Goal: Task Accomplishment & Management: Use online tool/utility

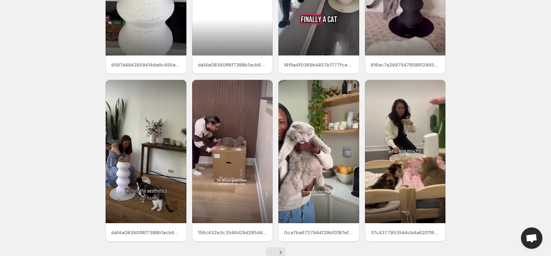
scroll to position [134, 0]
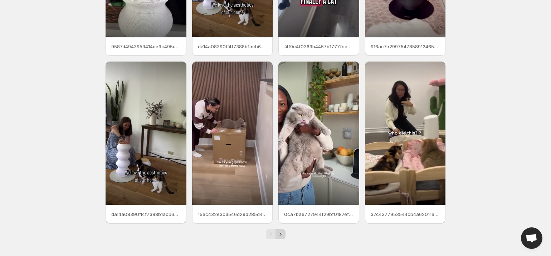
click at [279, 236] on icon "Next" at bounding box center [280, 234] width 7 height 7
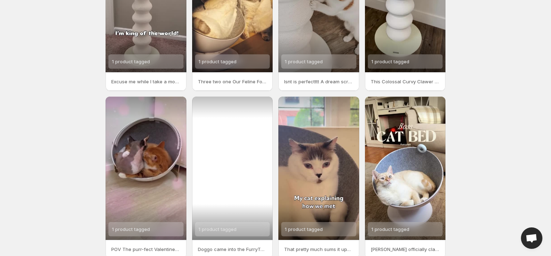
scroll to position [134, 0]
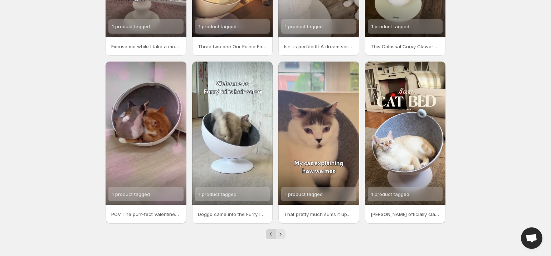
click at [270, 232] on icon "Previous" at bounding box center [270, 234] width 7 height 7
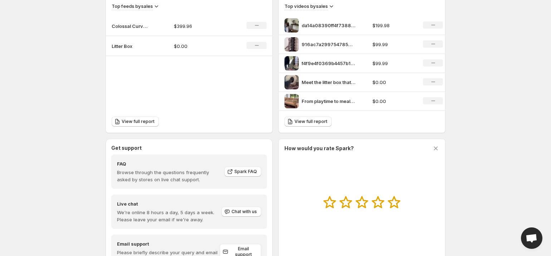
scroll to position [219, 0]
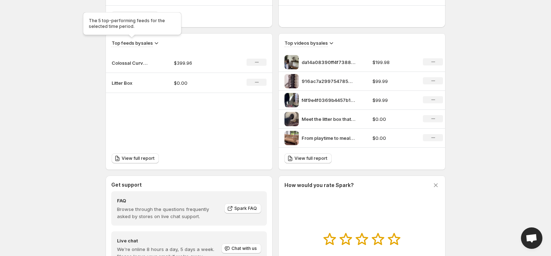
click at [147, 44] on h3 "Top feeds by sales" at bounding box center [132, 42] width 41 height 7
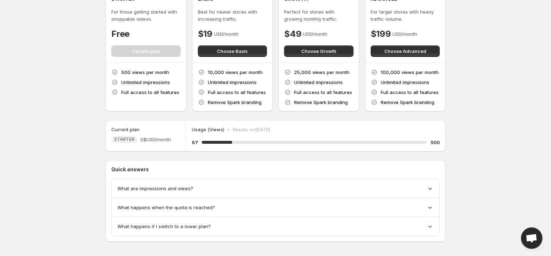
scroll to position [44, 0]
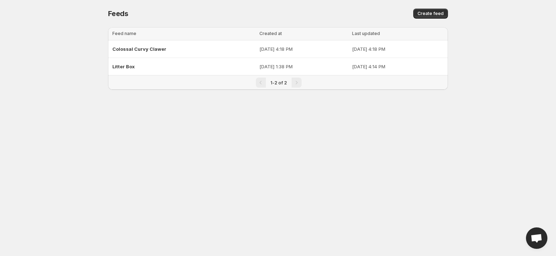
click at [292, 79] on div "Pagination" at bounding box center [297, 83] width 10 height 10
click at [262, 86] on div "Pagination" at bounding box center [261, 83] width 10 height 10
click at [431, 13] on span "Create feed" at bounding box center [431, 14] width 26 height 6
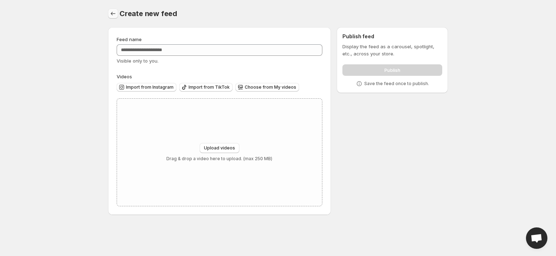
click at [110, 12] on icon "Settings" at bounding box center [113, 13] width 7 height 7
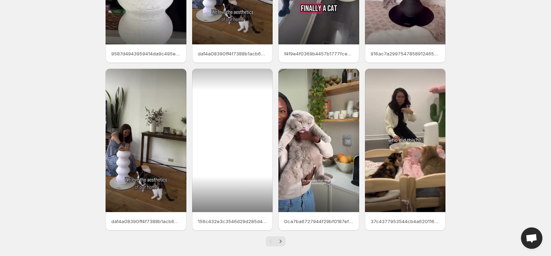
scroll to position [92, 0]
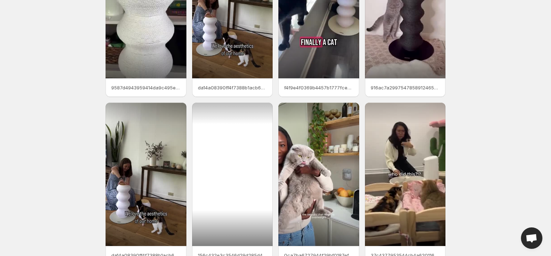
click at [223, 154] on div at bounding box center [232, 175] width 81 height 144
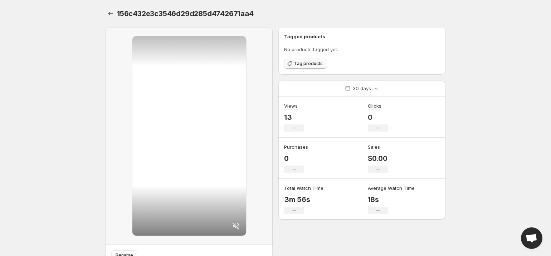
click at [304, 62] on span "Tag products" at bounding box center [308, 64] width 29 height 6
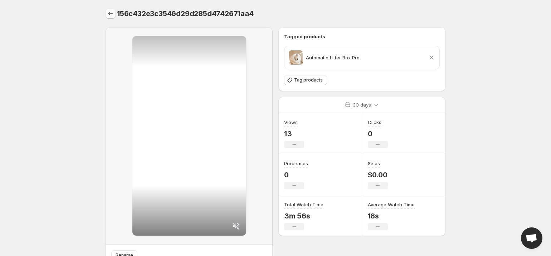
click at [112, 11] on icon "Settings" at bounding box center [110, 13] width 7 height 7
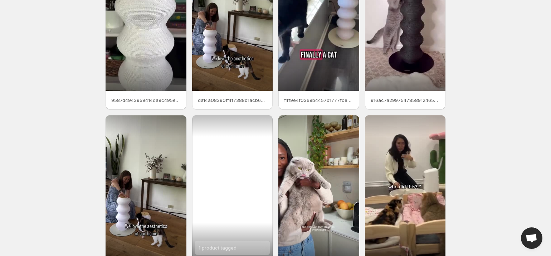
scroll to position [134, 0]
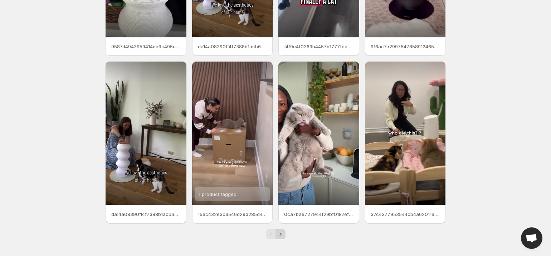
click at [282, 234] on icon "Next" at bounding box center [280, 234] width 7 height 7
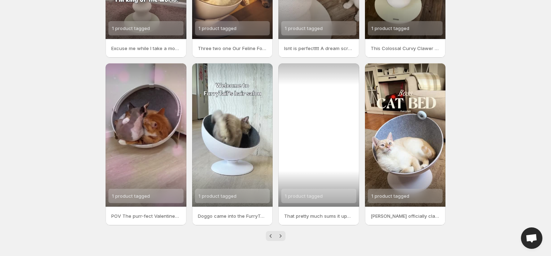
scroll to position [134, 0]
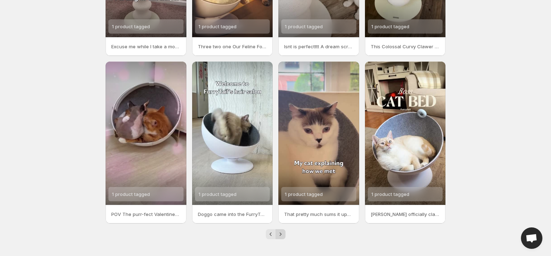
click at [277, 235] on icon "Next" at bounding box center [280, 234] width 7 height 7
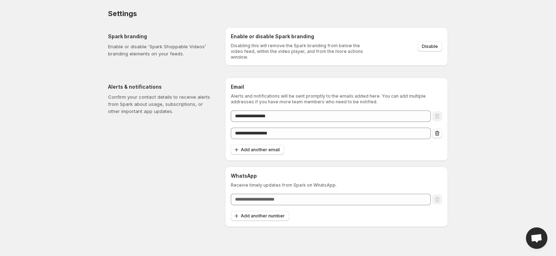
click at [161, 86] on h5 "Alerts & notifications" at bounding box center [161, 86] width 106 height 7
click at [285, 34] on h6 "Enable or disable Spark branding" at bounding box center [299, 36] width 137 height 7
click at [294, 65] on div "**********" at bounding box center [275, 124] width 346 height 206
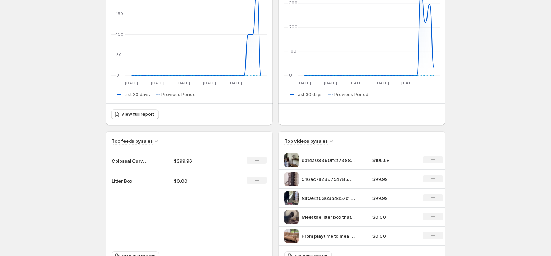
scroll to position [291, 0]
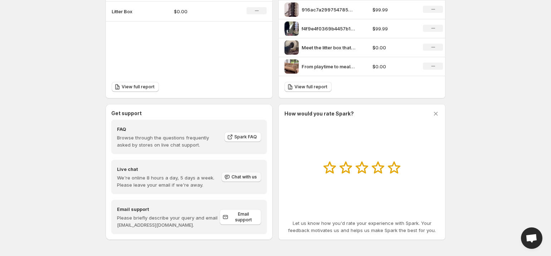
click at [238, 177] on span "Chat with us" at bounding box center [244, 177] width 25 height 6
click at [251, 176] on span "Chat with us" at bounding box center [244, 177] width 25 height 6
click at [250, 173] on button "Chat with us" at bounding box center [242, 177] width 40 height 10
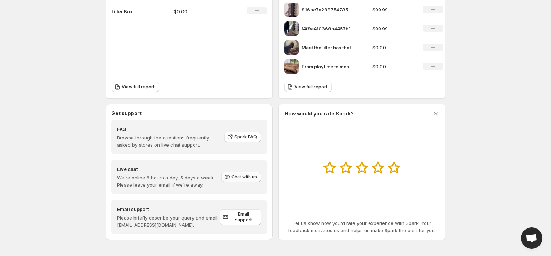
click at [250, 173] on button "Chat with us" at bounding box center [242, 177] width 40 height 10
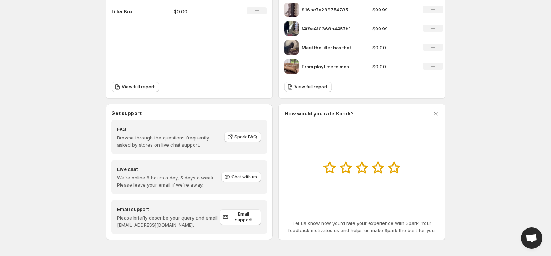
click at [250, 175] on button "Chat with us" at bounding box center [242, 177] width 40 height 10
click at [254, 136] on span "Spark FAQ" at bounding box center [245, 137] width 23 height 6
click at [532, 231] on span "Open chat" at bounding box center [531, 238] width 21 height 21
click at [530, 237] on span "Open chat" at bounding box center [532, 239] width 12 height 10
click at [525, 235] on span "Open chat" at bounding box center [531, 238] width 21 height 21
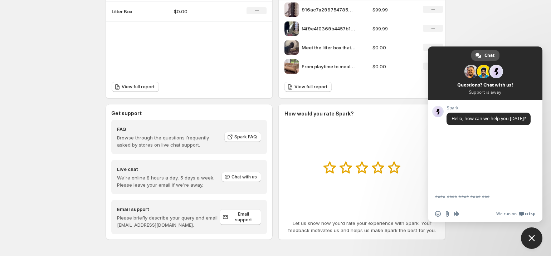
click at [485, 55] on span "Chat" at bounding box center [490, 55] width 10 height 11
click at [486, 59] on span "Chat" at bounding box center [490, 55] width 10 height 11
click at [499, 72] on span at bounding box center [497, 72] width 14 height 14
click at [226, 179] on icon "button" at bounding box center [227, 177] width 7 height 7
click at [338, 137] on div "How would you rate Spark? Let us know how you'd rate your experience with Spark…" at bounding box center [362, 172] width 155 height 124
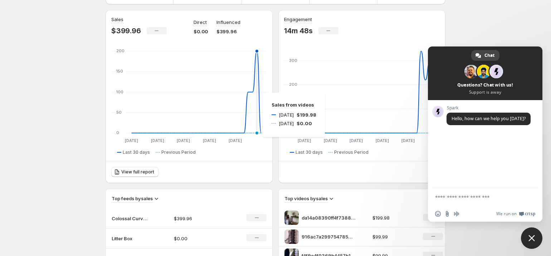
scroll to position [0, 0]
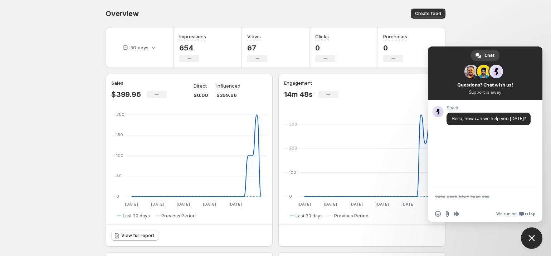
click at [493, 29] on body "Home Feeds Videos Subscription Settings Overview. This page is ready Overview C…" at bounding box center [275, 128] width 551 height 256
click at [535, 233] on span "Close chat" at bounding box center [531, 238] width 21 height 21
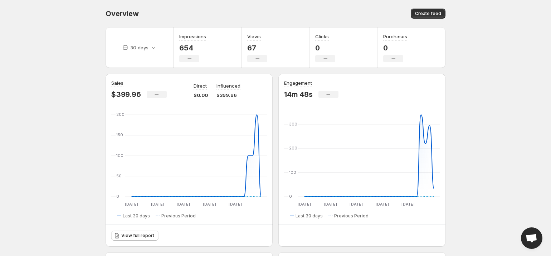
click at [179, 214] on span "Previous Period" at bounding box center [178, 216] width 34 height 6
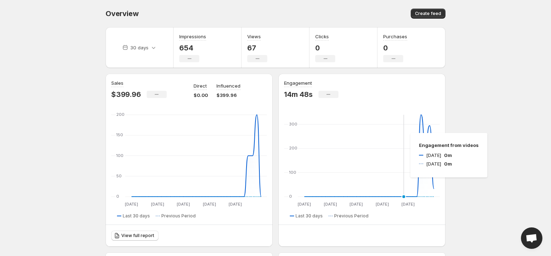
click at [403, 133] on icon "13 Sep 13 Sep 19 Sep 19 Sep 25 Sep 25 Sep 01 Oct 01 Oct 07 Oct 07 Oct 0 100 200…" at bounding box center [362, 160] width 156 height 95
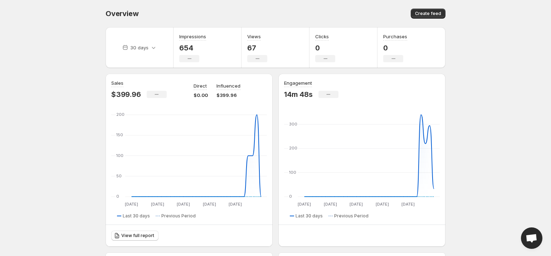
click at [186, 28] on div "Impressions 654 No change" at bounding box center [208, 47] width 68 height 41
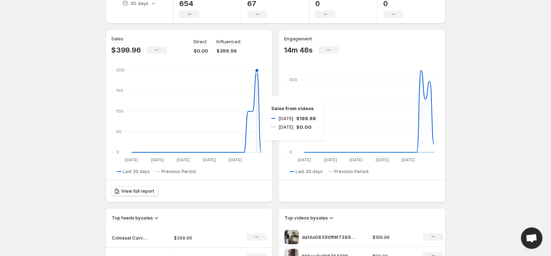
scroll to position [186, 0]
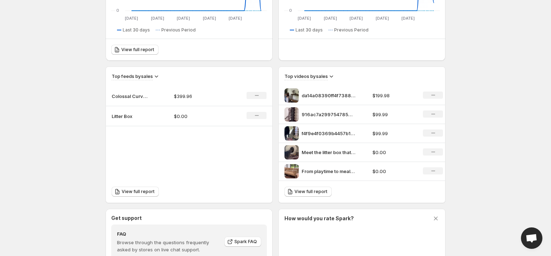
click at [293, 98] on img at bounding box center [292, 95] width 14 height 14
click at [327, 95] on p "da14a08390ff4f7388b1acb6d20ccc52 1" at bounding box center [329, 95] width 54 height 7
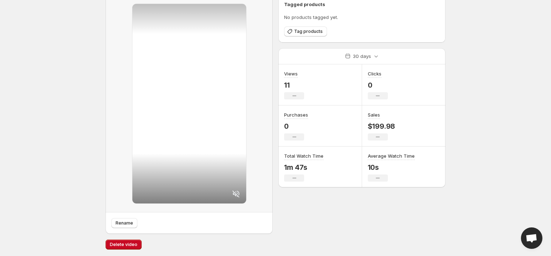
scroll to position [33, 0]
click at [291, 174] on div "No change" at bounding box center [294, 177] width 20 height 7
click at [288, 78] on div "Views 11 No change" at bounding box center [294, 84] width 20 height 29
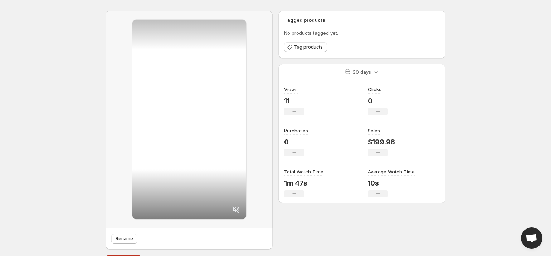
scroll to position [0, 0]
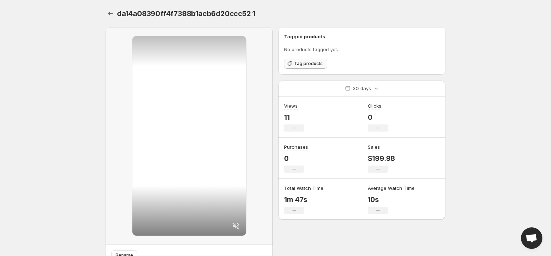
click at [311, 67] on button "Tag products" at bounding box center [305, 64] width 43 height 10
click at [114, 13] on button "Settings" at bounding box center [111, 14] width 10 height 10
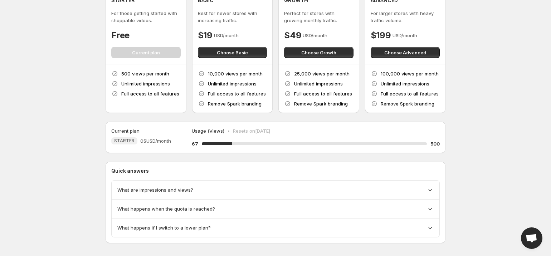
scroll to position [44, 0]
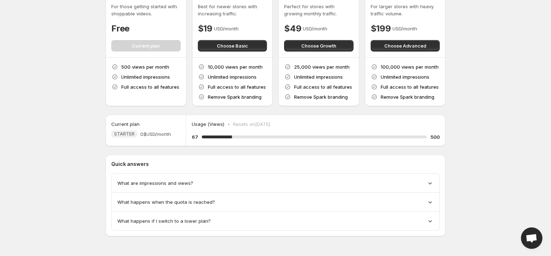
click at [533, 242] on span "Open chat" at bounding box center [532, 239] width 12 height 10
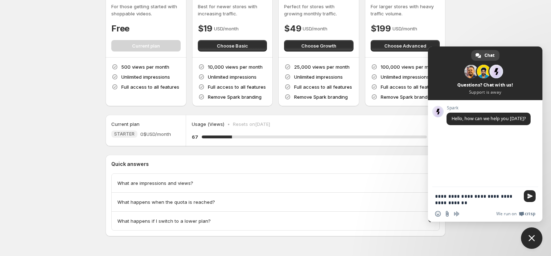
type textarea "**********"
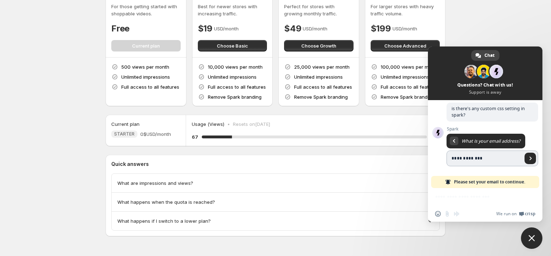
scroll to position [15, 0]
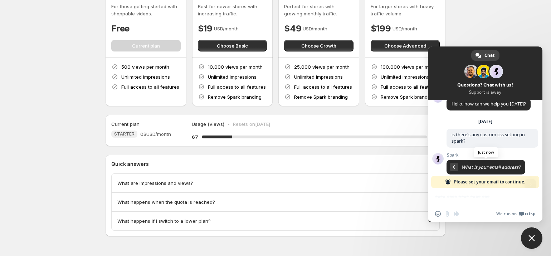
type input "**********"
click at [476, 172] on span "What is your email address?" at bounding box center [486, 167] width 79 height 15
click at [475, 164] on span "What is your email address?" at bounding box center [486, 167] width 79 height 15
click at [472, 168] on span "What is your email address?" at bounding box center [491, 167] width 59 height 6
click at [455, 166] on span "Return to message" at bounding box center [454, 167] width 2 height 4
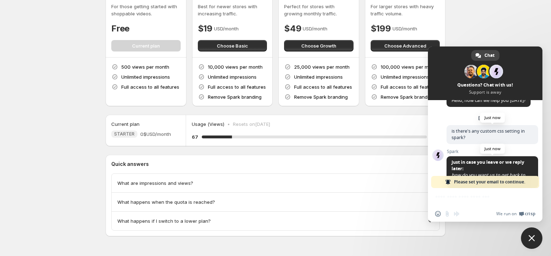
scroll to position [55, 0]
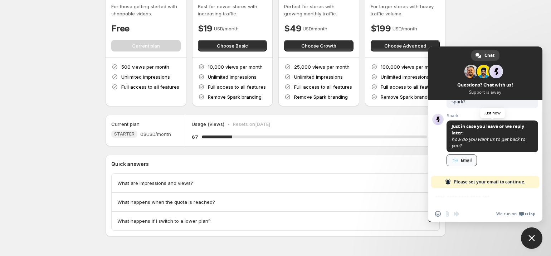
click at [471, 161] on div "📨 Email" at bounding box center [462, 161] width 30 height 12
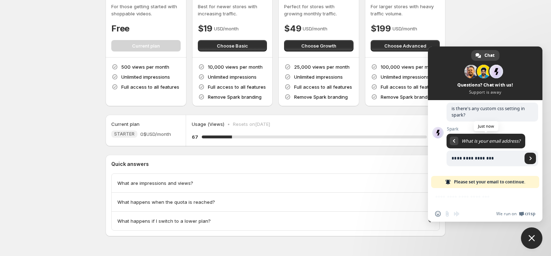
scroll to position [41, 0]
type input "**********"
click at [525, 160] on span "Send" at bounding box center [530, 158] width 11 height 11
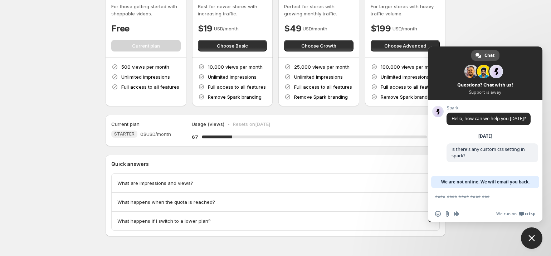
click at [488, 54] on span "Chat" at bounding box center [490, 55] width 10 height 11
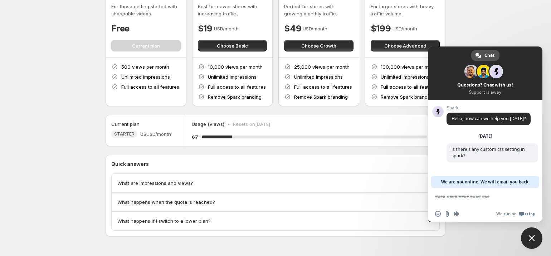
click at [488, 54] on span "Chat" at bounding box center [490, 55] width 10 height 11
click at [193, 229] on div "What happens if I switch to a lower plan?" at bounding box center [276, 221] width 328 height 19
click at [526, 246] on span "Close chat" at bounding box center [531, 238] width 21 height 21
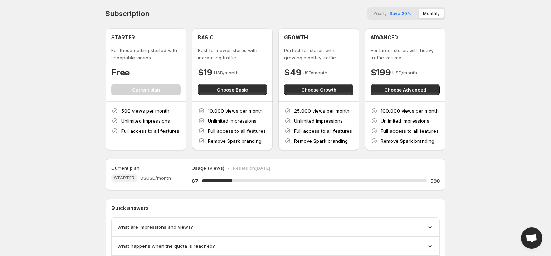
scroll to position [44, 0]
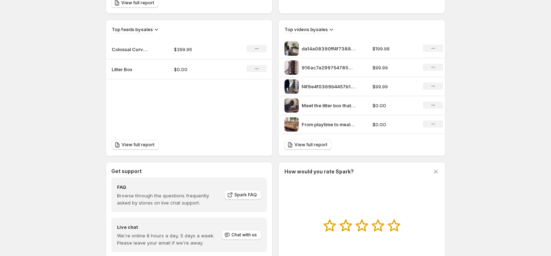
scroll to position [231, 0]
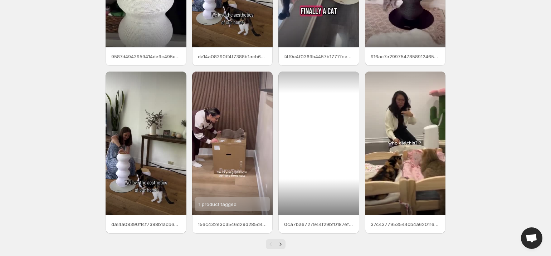
scroll to position [134, 0]
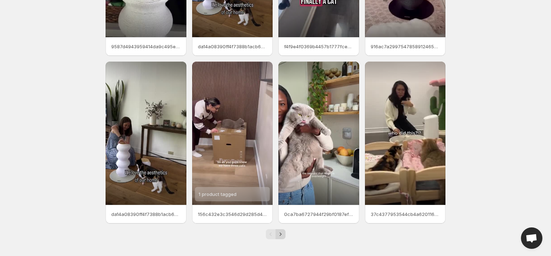
click at [279, 232] on icon "Next" at bounding box center [280, 234] width 7 height 7
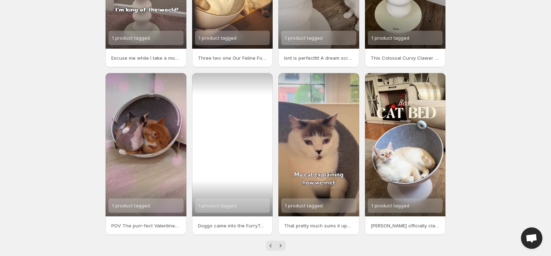
scroll to position [134, 0]
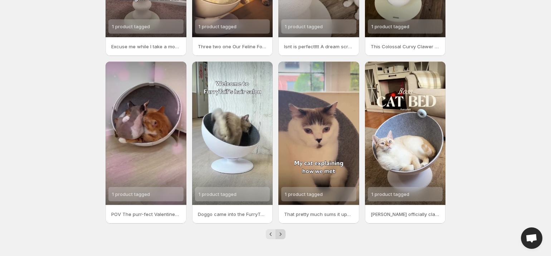
click at [284, 233] on icon "Next" at bounding box center [280, 234] width 7 height 7
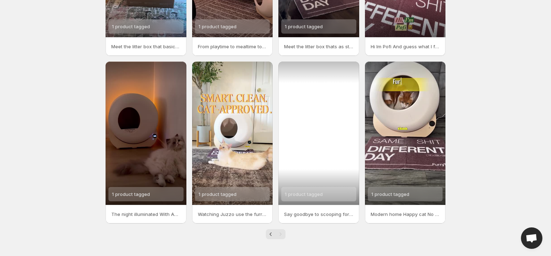
click at [296, 115] on div "1 product tagged" at bounding box center [318, 134] width 81 height 144
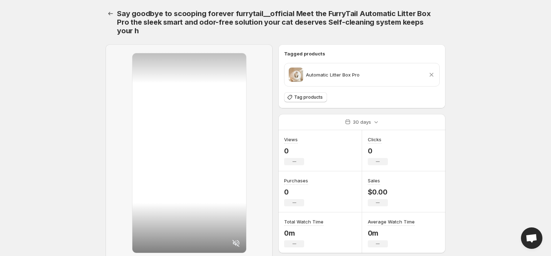
click at [304, 76] on div "Automatic Litter Box Pro" at bounding box center [324, 75] width 71 height 14
drag, startPoint x: 306, startPoint y: 74, endPoint x: 371, endPoint y: 77, distance: 64.8
click at [371, 77] on div "Automatic Litter Box Pro Remove product" at bounding box center [362, 75] width 146 height 14
copy p "Automatic Litter Box Pro"
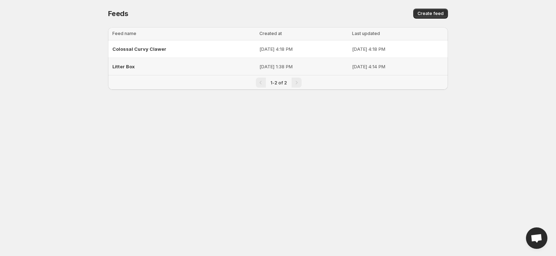
click at [204, 69] on div "Litter Box" at bounding box center [183, 66] width 143 height 13
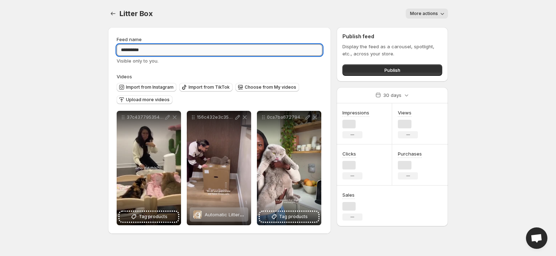
click at [190, 50] on input "**********" at bounding box center [220, 49] width 206 height 11
paste input "**********"
type input "**********"
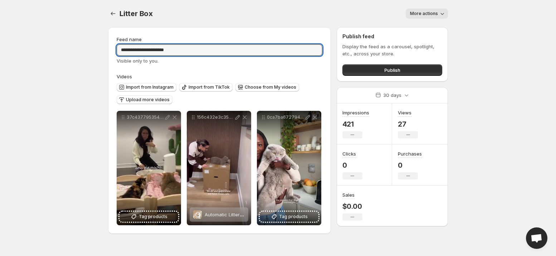
click at [214, 69] on div "**********" at bounding box center [220, 131] width 206 height 190
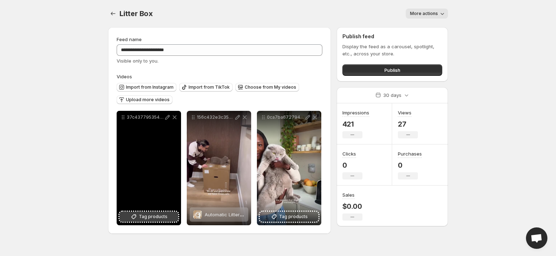
click at [170, 214] on button "Tag products" at bounding box center [149, 217] width 59 height 10
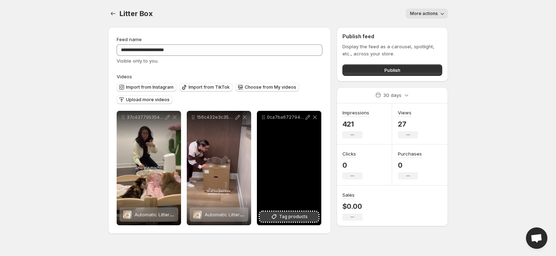
click at [280, 218] on span "Tag products" at bounding box center [293, 216] width 29 height 7
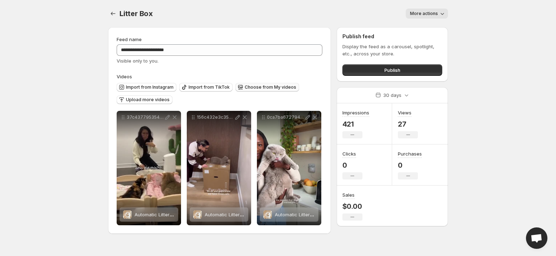
click at [261, 86] on span "Choose from My videos" at bounding box center [271, 87] width 52 height 6
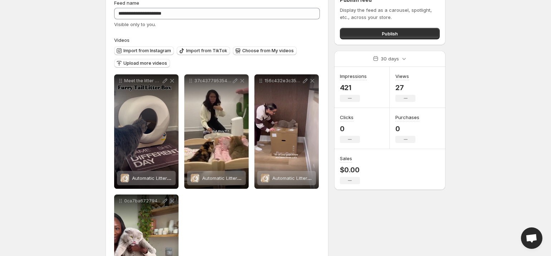
scroll to position [60, 0]
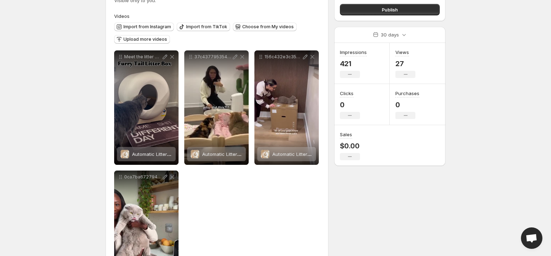
click at [257, 21] on div "Import from Instagram Import from TikTok Choose from My videos Upload more vide…" at bounding box center [215, 32] width 209 height 25
click at [257, 23] on button "Choose from My videos" at bounding box center [265, 27] width 64 height 9
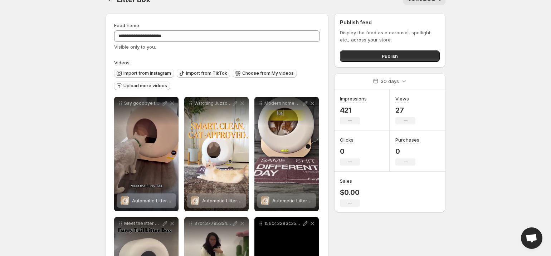
scroll to position [0, 0]
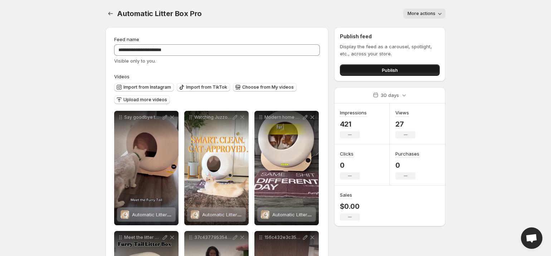
click at [400, 72] on button "Publish" at bounding box center [390, 69] width 100 height 11
type textarea "**********"
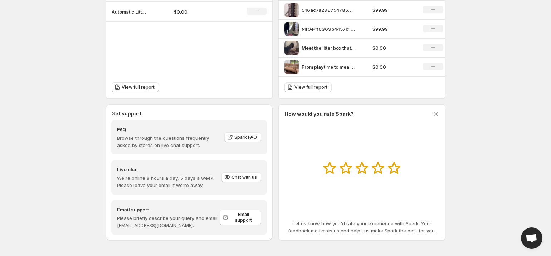
scroll to position [291, 0]
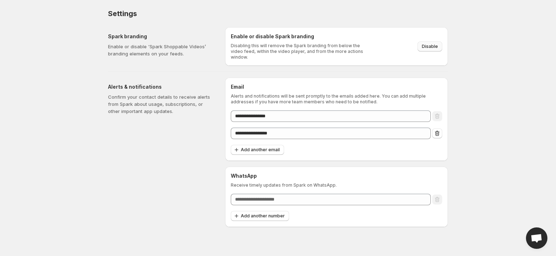
click at [429, 44] on span "Disable" at bounding box center [430, 47] width 16 height 6
drag, startPoint x: 540, startPoint y: 238, endPoint x: 534, endPoint y: 237, distance: 5.4
click at [539, 238] on span "Open chat" at bounding box center [537, 239] width 12 height 10
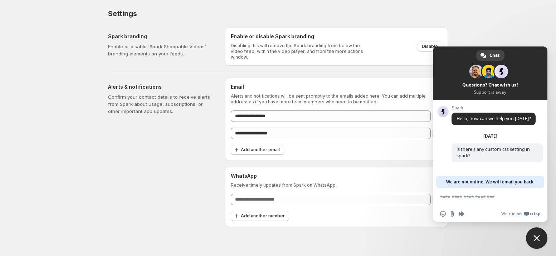
click at [483, 194] on textarea "Compose your message..." at bounding box center [482, 197] width 84 height 6
paste textarea "**********"
type textarea "**********"
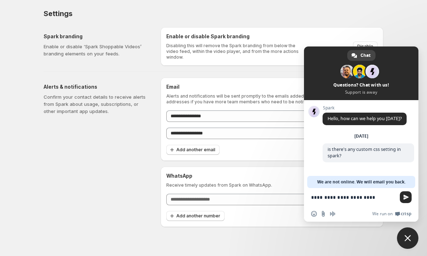
click at [405, 241] on span "Close chat" at bounding box center [408, 238] width 6 height 6
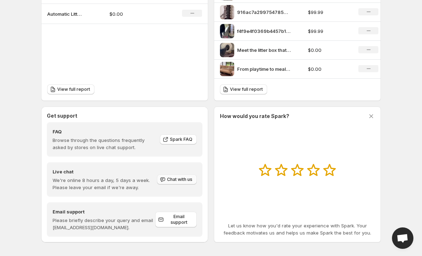
scroll to position [291, 0]
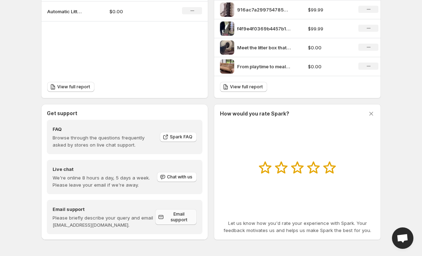
click at [176, 217] on span "Email support" at bounding box center [178, 217] width 27 height 11
click at [179, 217] on span "Email support" at bounding box center [178, 217] width 27 height 11
click at [76, 225] on p "Please briefly describe your query and email [EMAIL_ADDRESS][DOMAIN_NAME]." at bounding box center [104, 221] width 103 height 14
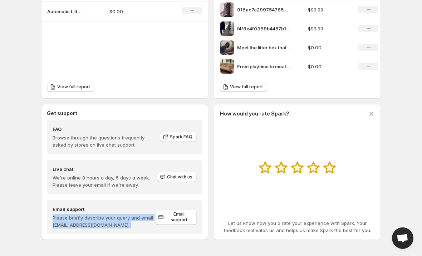
click at [76, 225] on p "Please briefly describe your query and email [EMAIL_ADDRESS][DOMAIN_NAME]." at bounding box center [104, 221] width 103 height 14
drag, startPoint x: 111, startPoint y: 225, endPoint x: 48, endPoint y: 225, distance: 63.0
click at [48, 225] on div "Email support Please briefly describe your query and email support@storeprops.c…" at bounding box center [125, 217] width 156 height 34
copy p "support@storeprops.com."
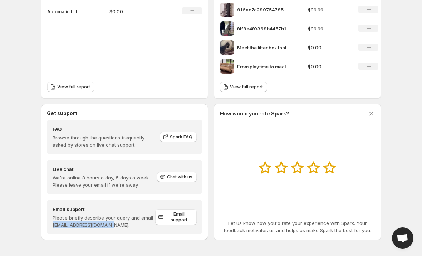
copy p "support@storeprops.com."
